Goal: Navigation & Orientation: Go to known website

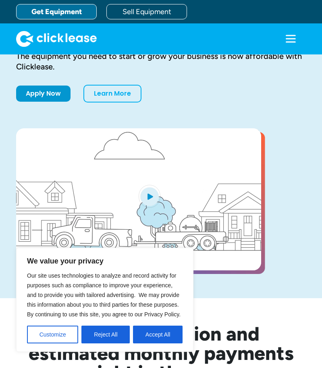
scroll to position [161, 0]
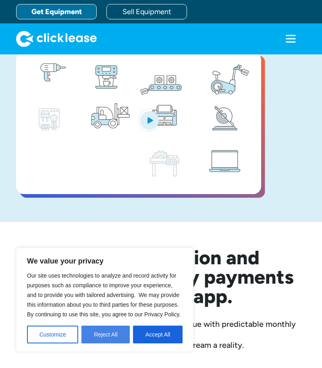
click at [115, 335] on button "Reject All" at bounding box center [106, 335] width 48 height 18
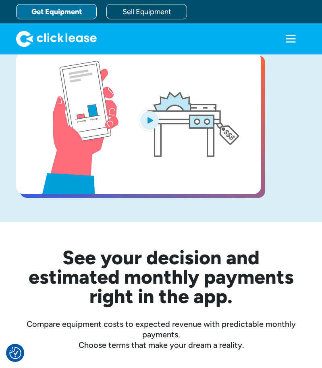
click at [295, 39] on icon "menu" at bounding box center [291, 38] width 10 height 1
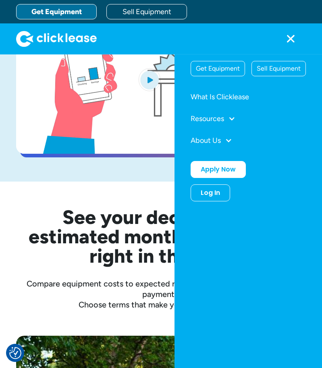
scroll to position [0, 0]
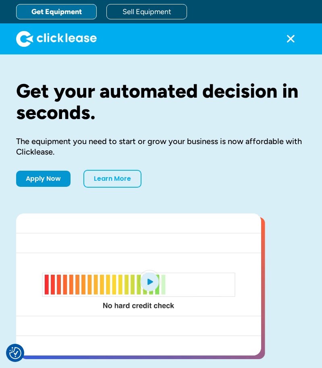
click at [287, 38] on icon "menu" at bounding box center [291, 39] width 16 height 16
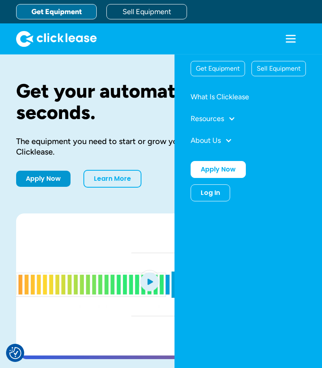
click at [73, 39] on img "home" at bounding box center [56, 39] width 81 height 16
